Goal: Task Accomplishment & Management: Manage account settings

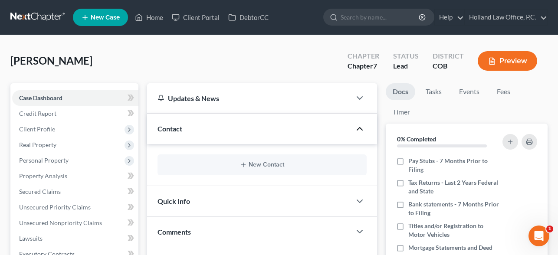
click at [355, 128] on icon "button" at bounding box center [360, 129] width 10 height 10
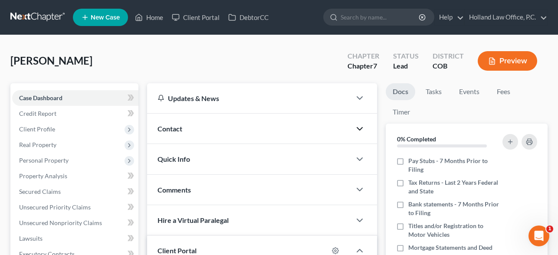
click at [355, 128] on icon "button" at bounding box center [360, 129] width 10 height 10
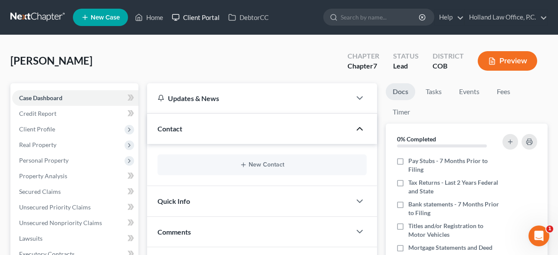
click at [200, 15] on link "Client Portal" at bounding box center [196, 18] width 56 height 16
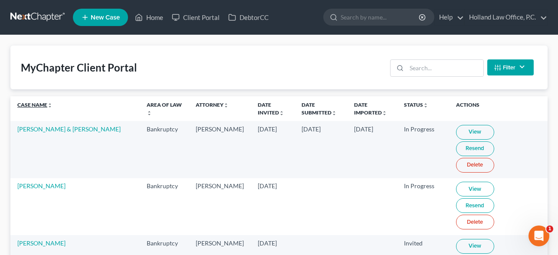
click at [49, 104] on icon "unfold_more" at bounding box center [49, 105] width 5 height 5
click at [44, 105] on link "Case Name unfold_more expand_more expand_less" at bounding box center [35, 105] width 36 height 7
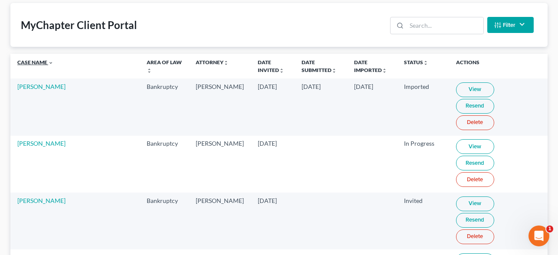
scroll to position [42, 0]
click at [42, 65] on link "Case Name unfold_more expand_more expand_less" at bounding box center [35, 62] width 36 height 7
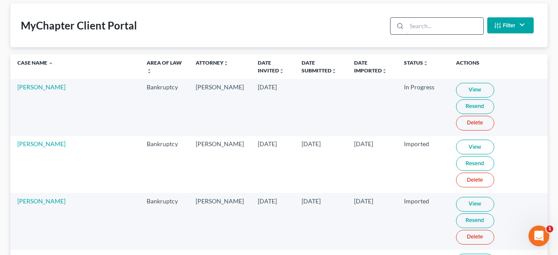
click at [420, 30] on input "search" at bounding box center [445, 26] width 77 height 16
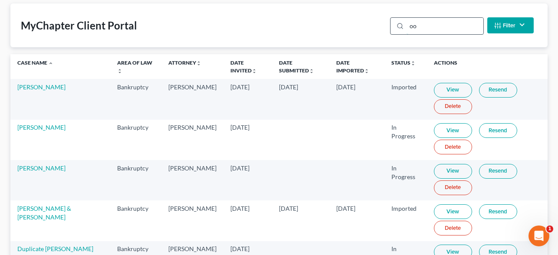
type input "o"
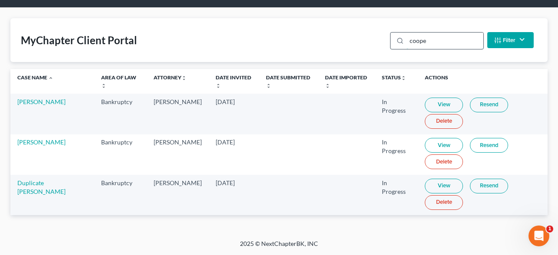
scroll to position [27, 0]
type input "[PERSON_NAME]"
click at [37, 185] on link "Duplicate [PERSON_NAME]" at bounding box center [41, 187] width 48 height 16
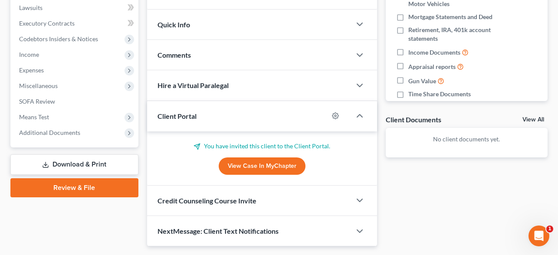
scroll to position [233, 0]
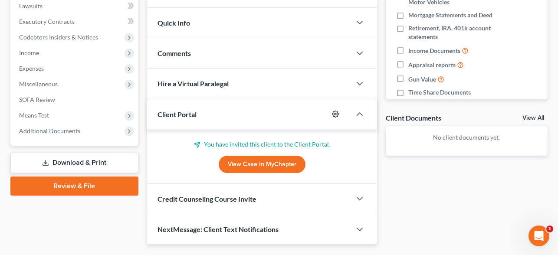
click at [335, 116] on icon "button" at bounding box center [336, 114] width 7 height 7
select select "2"
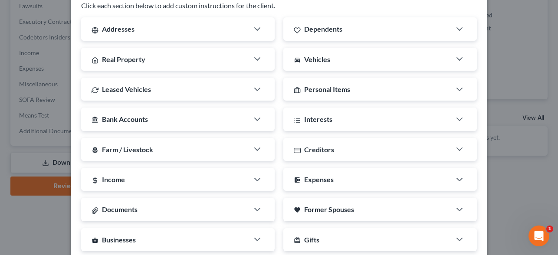
scroll to position [141, 0]
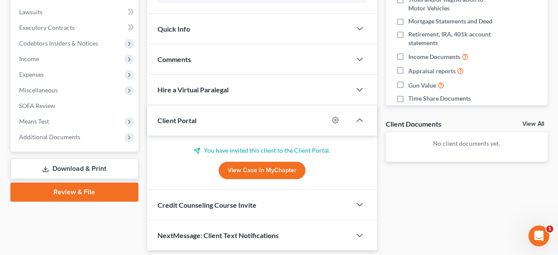
scroll to position [230, 0]
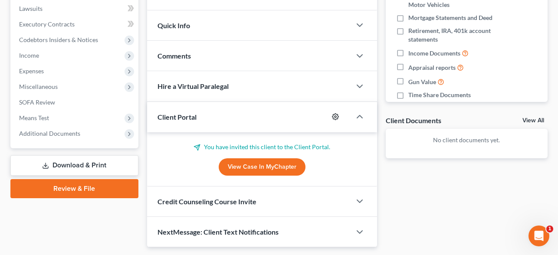
click at [339, 119] on icon "button" at bounding box center [335, 116] width 7 height 7
select select "2"
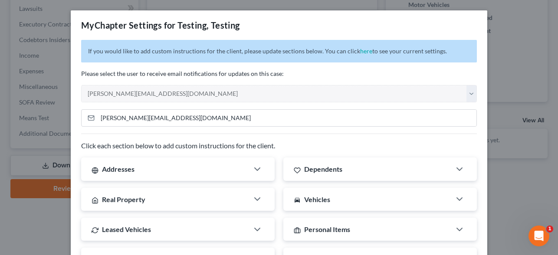
click at [509, 23] on div "MyChapter Settings for Testing, Testing If you would like to add custom instruc…" at bounding box center [279, 127] width 558 height 255
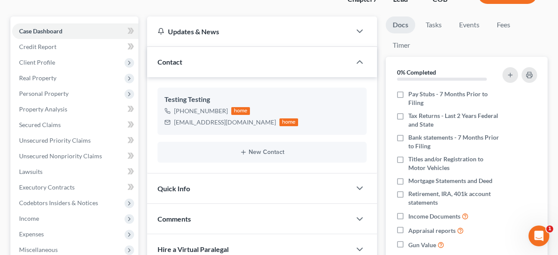
scroll to position [66, 0]
click at [196, 123] on div "[EMAIL_ADDRESS][DOMAIN_NAME]" at bounding box center [225, 123] width 102 height 9
click at [220, 124] on div "[EMAIL_ADDRESS][DOMAIN_NAME]" at bounding box center [225, 123] width 102 height 9
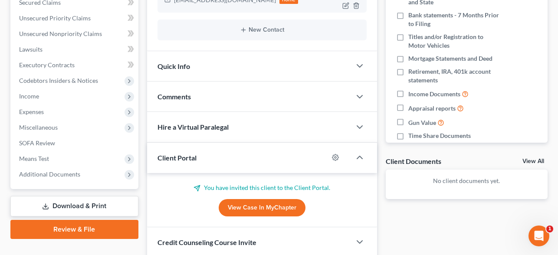
scroll to position [190, 0]
